Goal: Task Accomplishment & Management: Manage account settings

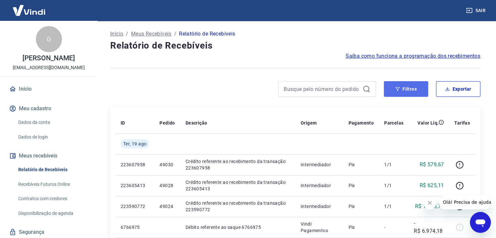
click at [407, 86] on button "Filtros" at bounding box center [406, 89] width 44 height 16
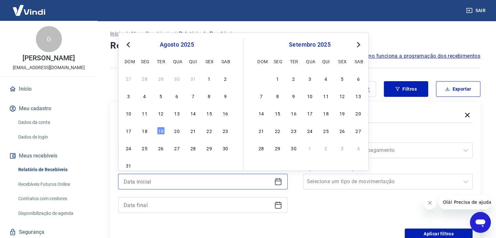
click at [194, 179] on input at bounding box center [198, 182] width 148 height 10
click at [192, 182] on input "01" at bounding box center [198, 182] width 148 height 10
type input "[DATE]"
click at [211, 78] on div "1" at bounding box center [209, 79] width 8 height 8
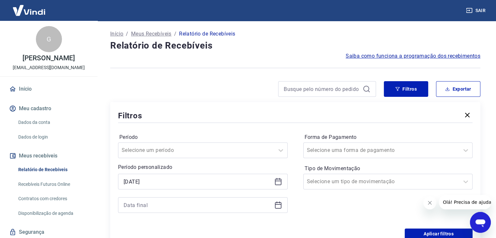
click at [279, 204] on icon at bounding box center [278, 205] width 8 height 8
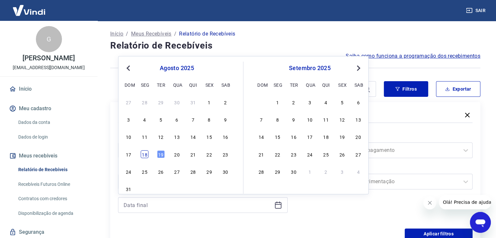
click at [143, 154] on div "18" at bounding box center [145, 154] width 8 height 8
type input "[DATE]"
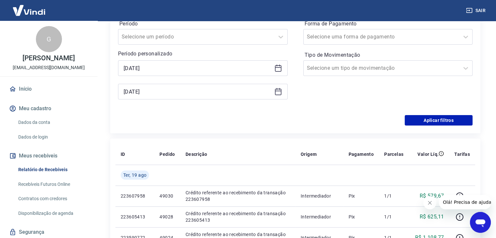
scroll to position [139, 0]
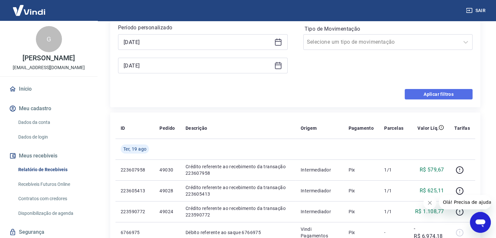
click at [437, 93] on button "Aplicar filtros" at bounding box center [438, 94] width 68 height 10
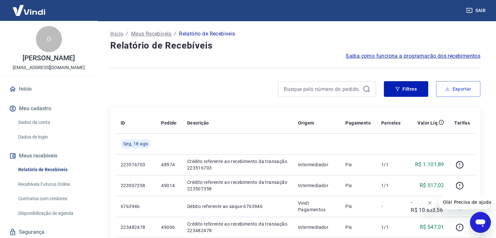
click at [456, 93] on button "Exportar" at bounding box center [458, 89] width 44 height 16
type input "[DATE]"
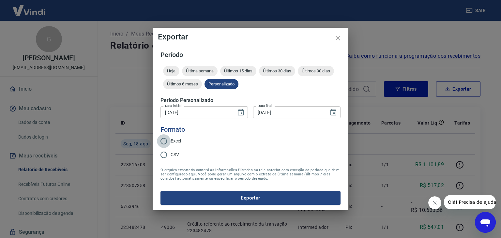
click at [163, 141] on input "Excel" at bounding box center [164, 141] width 14 height 14
radio input "true"
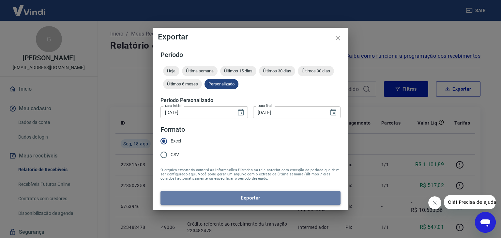
click at [227, 198] on button "Exportar" at bounding box center [250, 198] width 180 height 14
